Goal: Find specific page/section: Find specific page/section

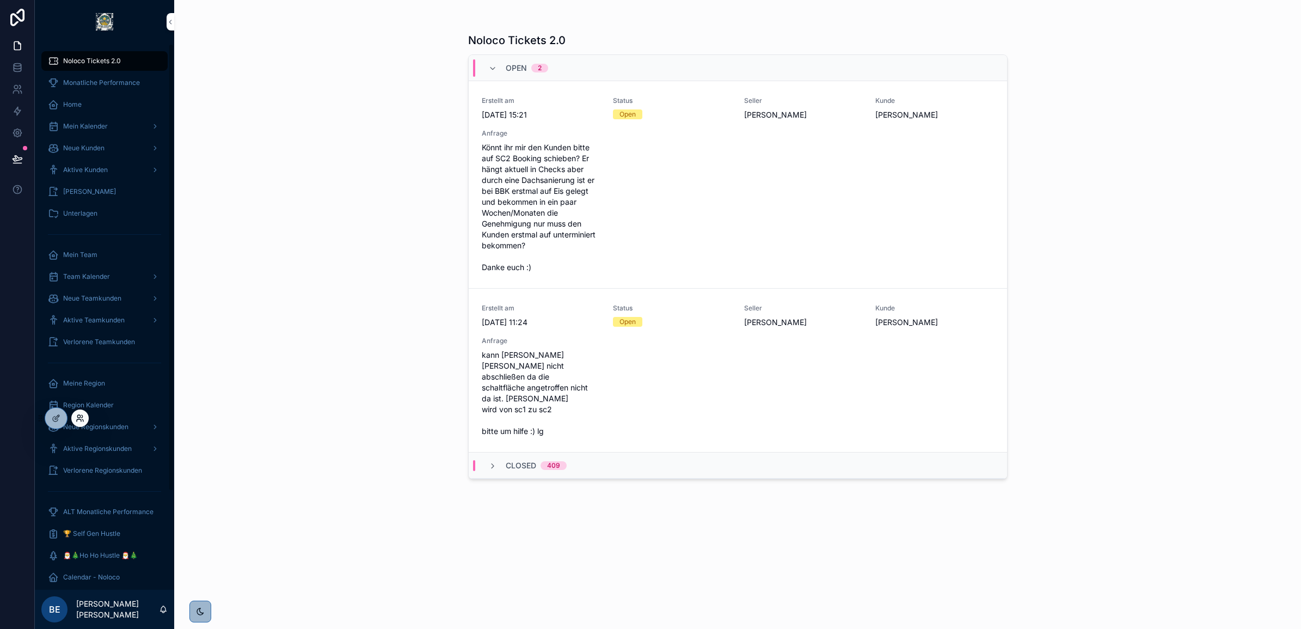
click at [78, 415] on icon at bounding box center [80, 418] width 9 height 9
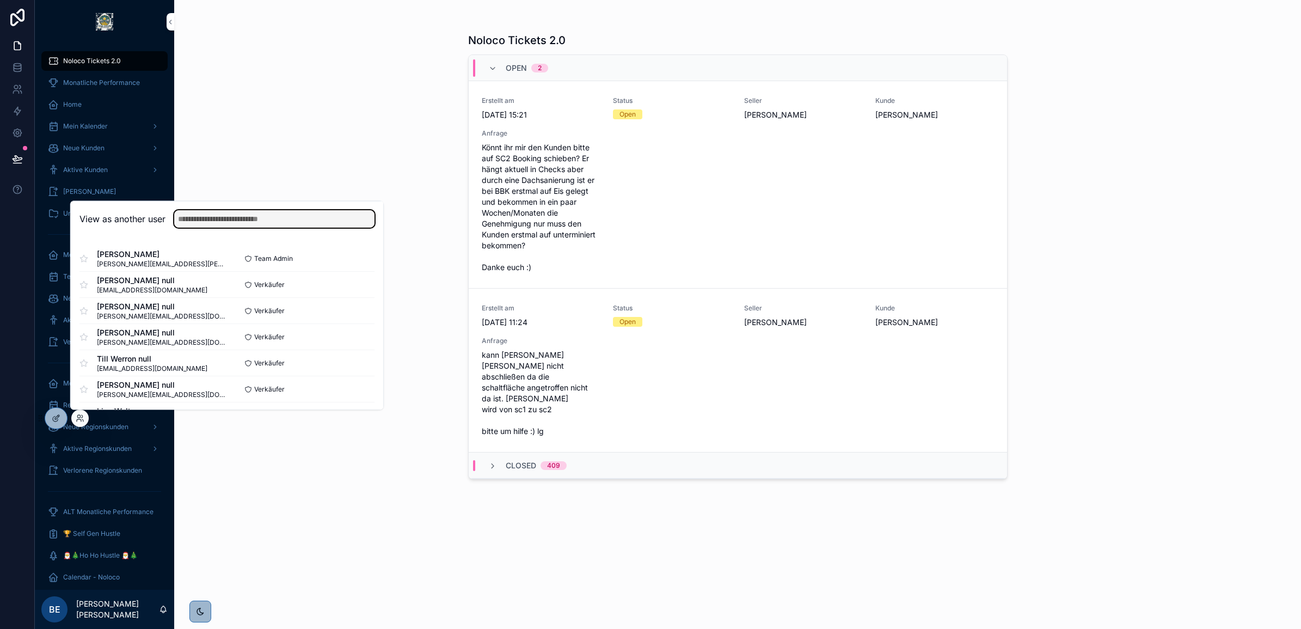
click at [207, 217] on input "text" at bounding box center [274, 218] width 200 height 17
click at [236, 216] on input "text" at bounding box center [274, 218] width 200 height 17
type input "********"
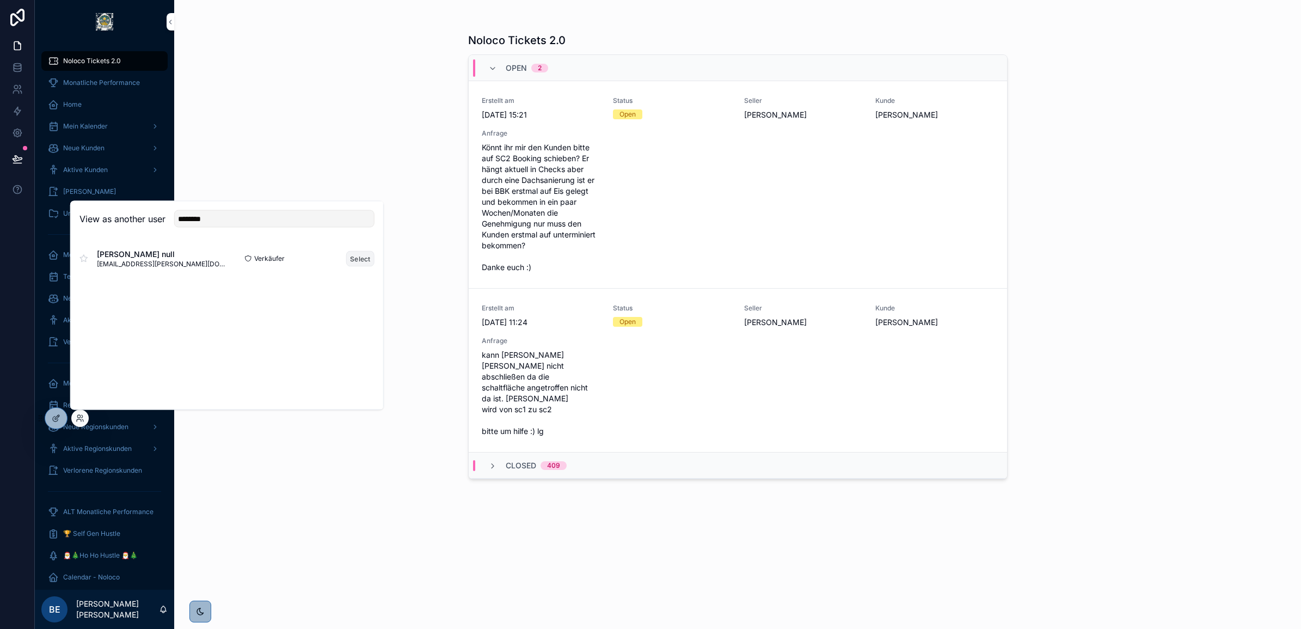
click at [358, 259] on button "Select" at bounding box center [360, 258] width 28 height 16
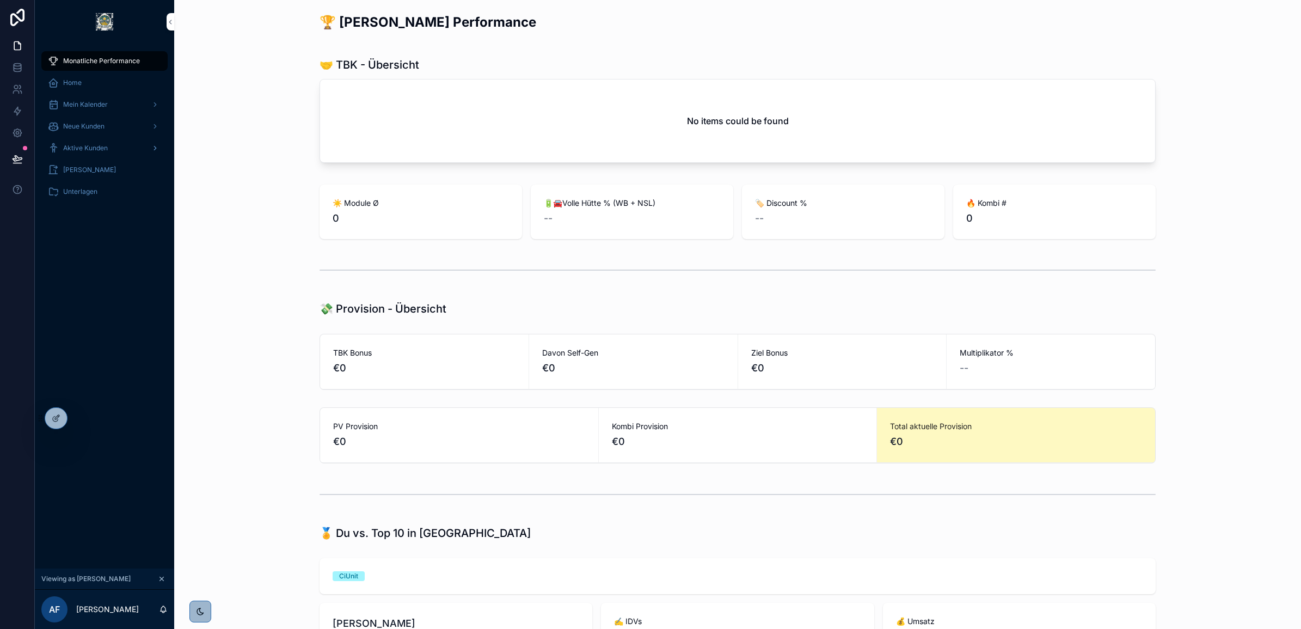
click at [97, 145] on span "Aktive Kunden" at bounding box center [85, 148] width 45 height 9
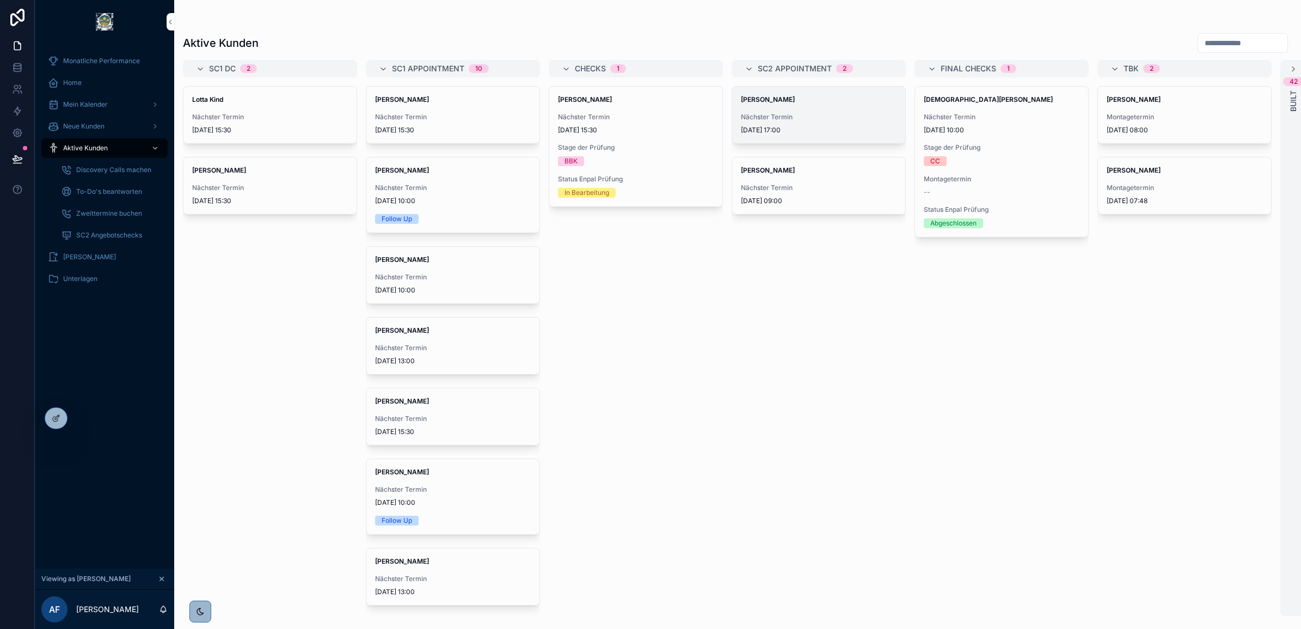
click at [801, 109] on div "[PERSON_NAME] Nächster Termin [DATE] 17:00" at bounding box center [818, 115] width 173 height 57
